Goal: Task Accomplishment & Management: Manage account settings

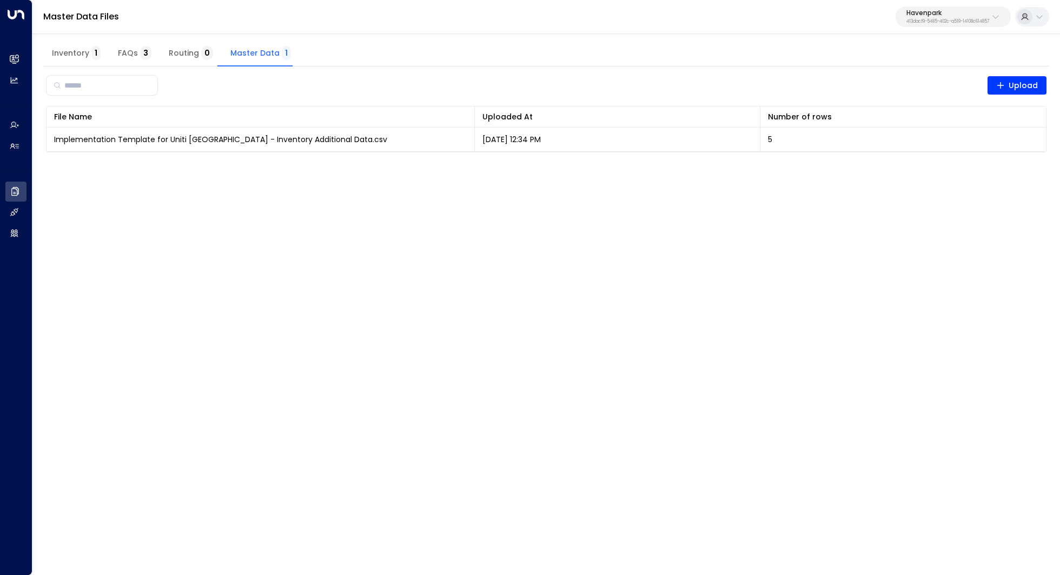
click at [936, 23] on p "413dacf9-5485-402c-a519-14108c614857" at bounding box center [947, 21] width 83 height 4
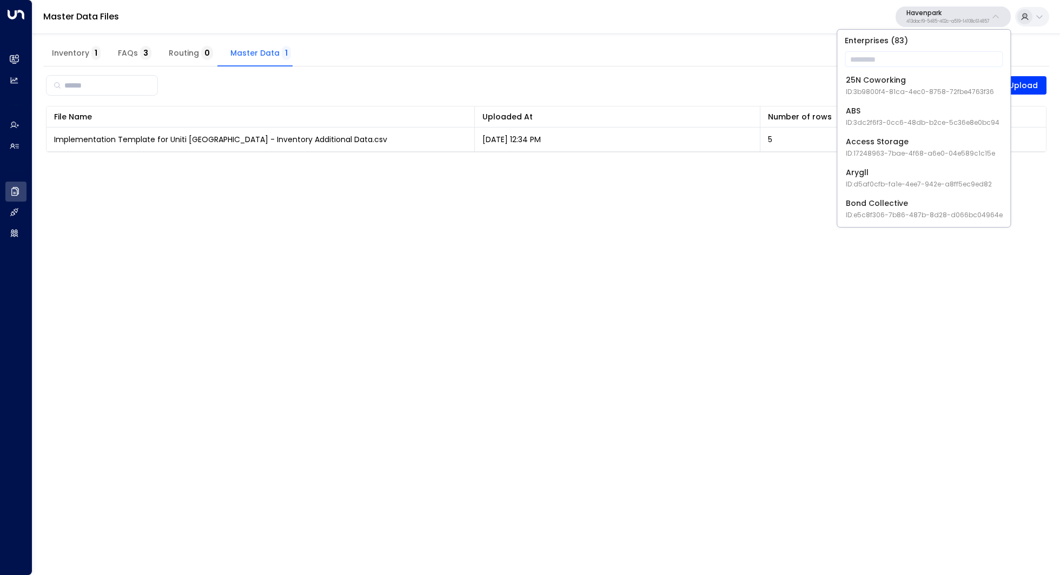
click at [949, 12] on p "Havenpark" at bounding box center [947, 13] width 83 height 6
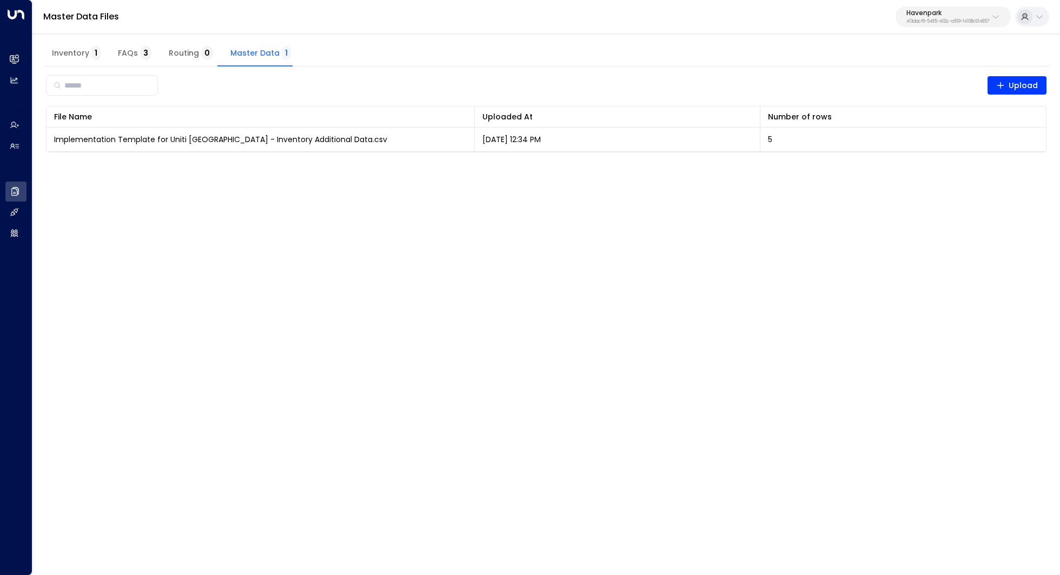
click at [935, 19] on p "413dacf9-5485-402c-a519-14108c614857" at bounding box center [947, 21] width 83 height 4
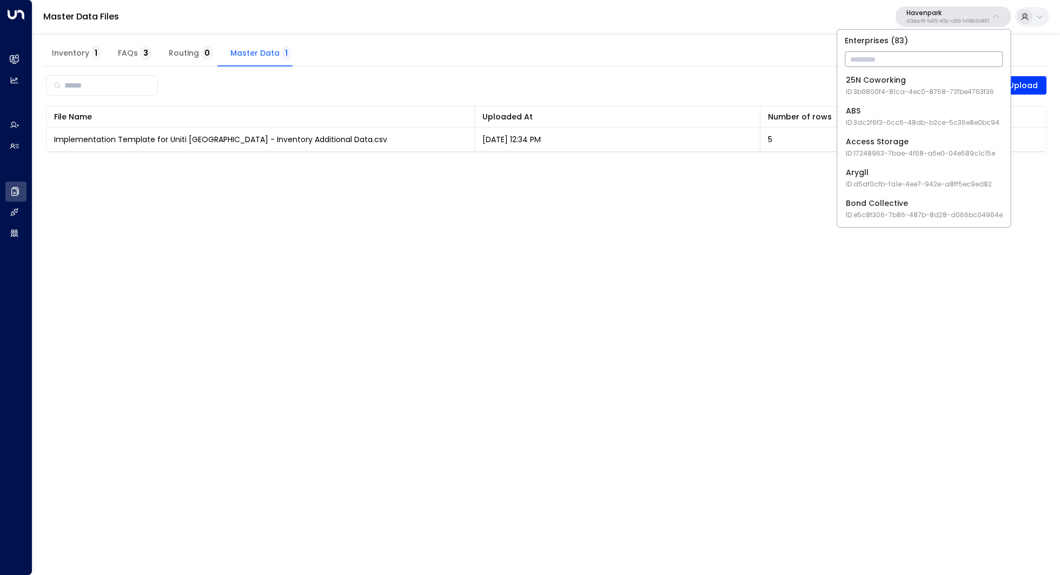
click at [900, 60] on input "text" at bounding box center [923, 59] width 158 height 20
type input "****"
click at [899, 86] on div "Pandora Self-Storage ID: 757189d6-fae5-468c-8c19-40bd3de4c6e1" at bounding box center [921, 86] width 151 height 22
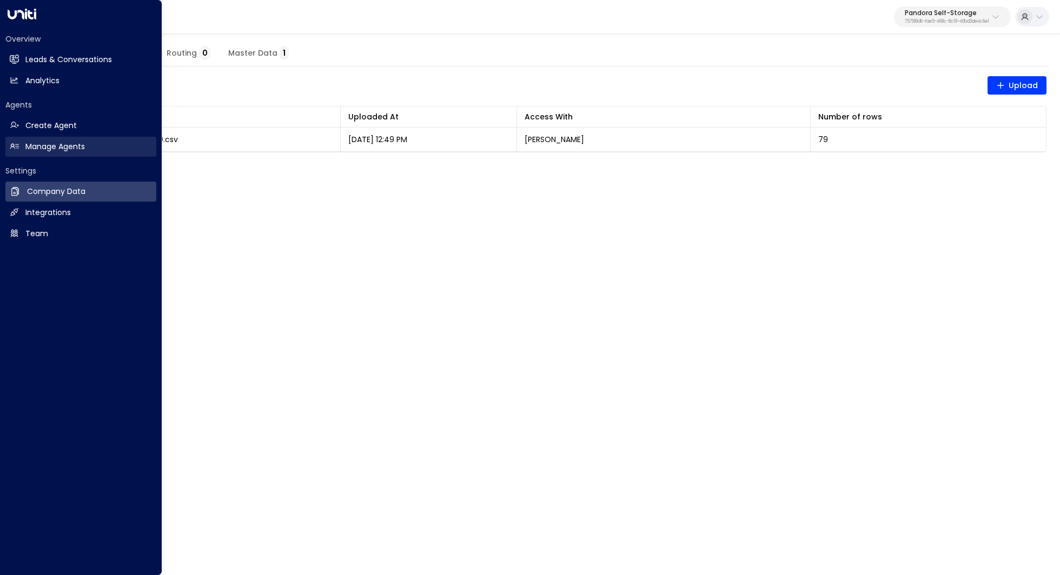
click at [44, 145] on h2 "Manage Agents" at bounding box center [54, 146] width 59 height 11
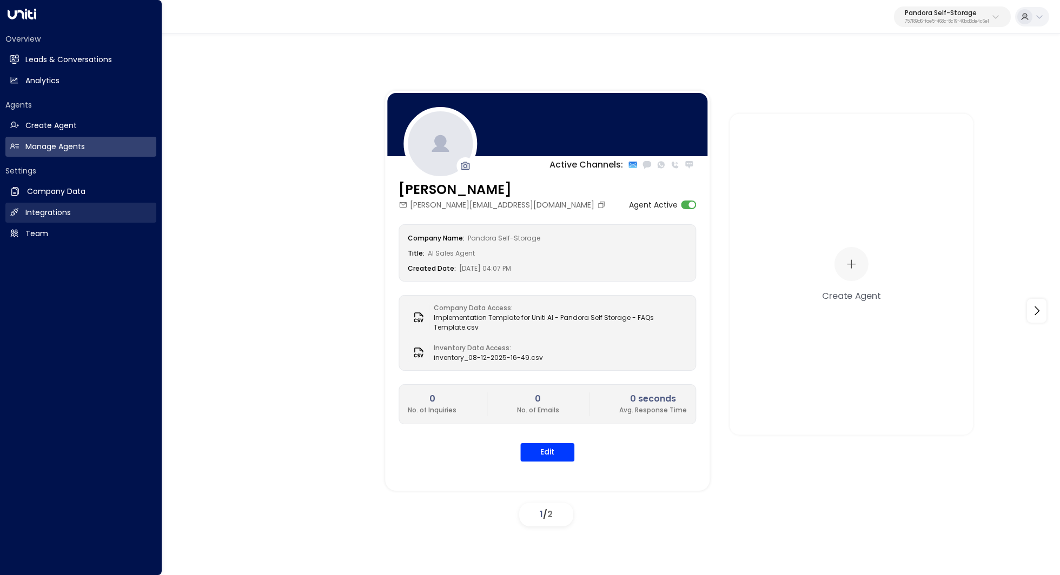
click at [53, 210] on h2 "Integrations" at bounding box center [47, 212] width 45 height 11
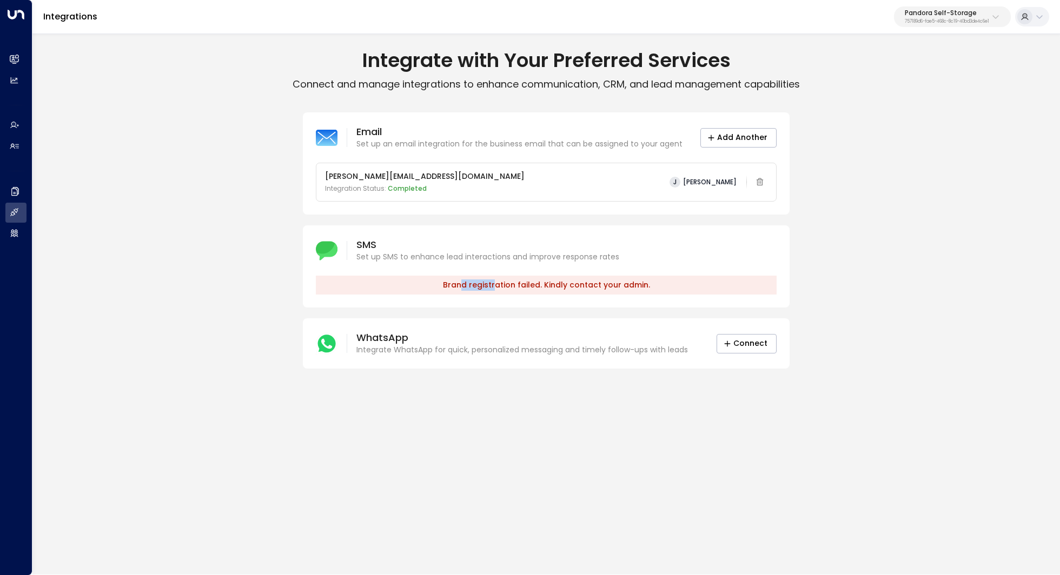
drag, startPoint x: 466, startPoint y: 287, endPoint x: 506, endPoint y: 285, distance: 40.0
click at [506, 285] on p "Brand registration failed. Kindly contact your admin." at bounding box center [546, 285] width 461 height 19
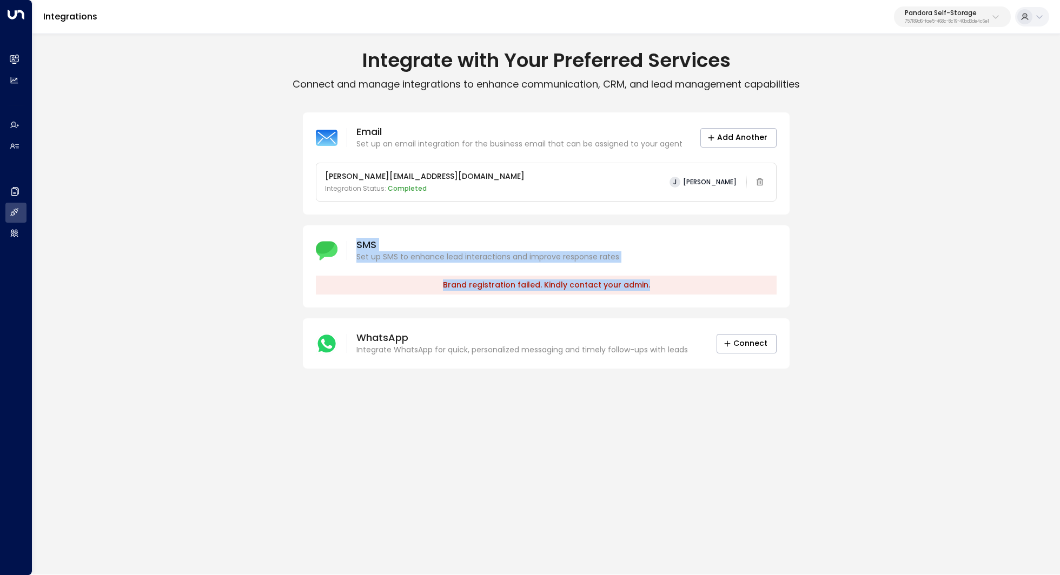
drag, startPoint x: 298, startPoint y: 257, endPoint x: 318, endPoint y: 317, distance: 62.9
click at [318, 317] on div "Email Set up an email integration for the business email that can be assigned t…" at bounding box center [545, 240] width 1027 height 256
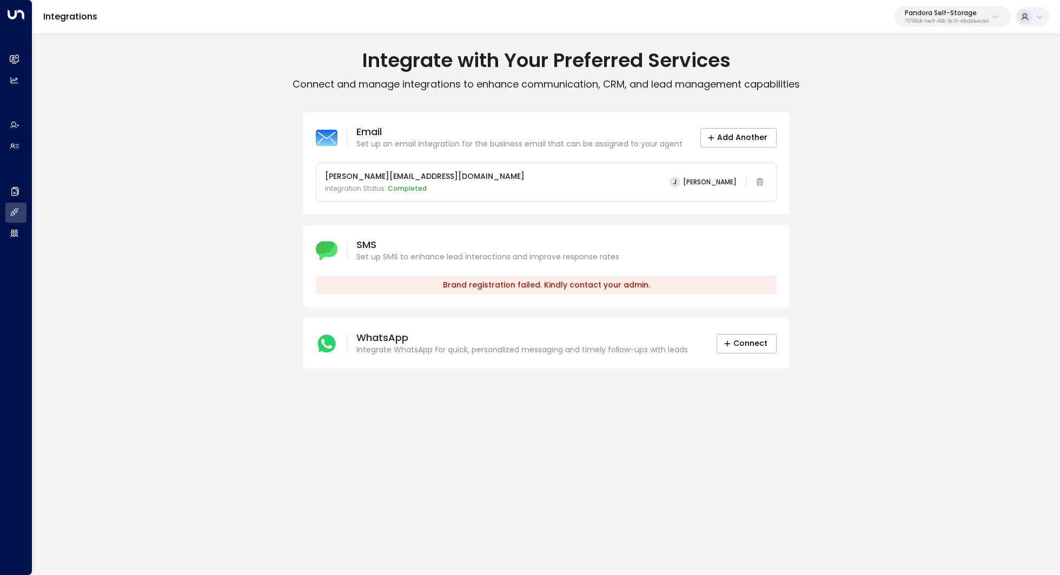
click at [241, 222] on div "Email Set up an email integration for the business email that can be assigned t…" at bounding box center [545, 240] width 1027 height 256
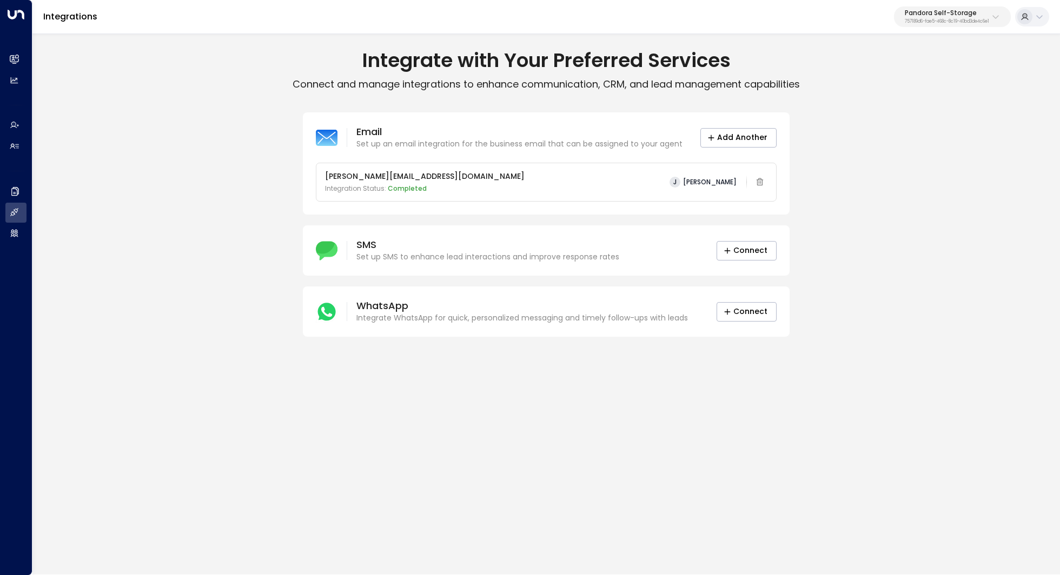
click at [536, 258] on p "Set up SMS to enhance lead interactions and improve response rates" at bounding box center [487, 256] width 263 height 11
click at [759, 249] on button "Connect" at bounding box center [746, 250] width 60 height 19
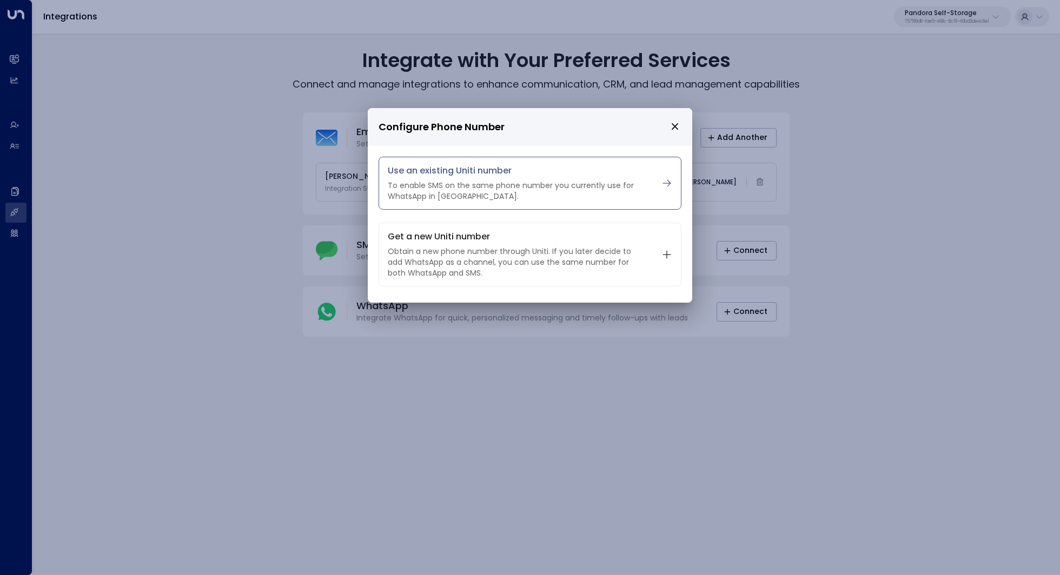
click at [558, 184] on p "To enable SMS on the same phone number you currently use for WhatsApp in [GEOGR…" at bounding box center [516, 191] width 257 height 22
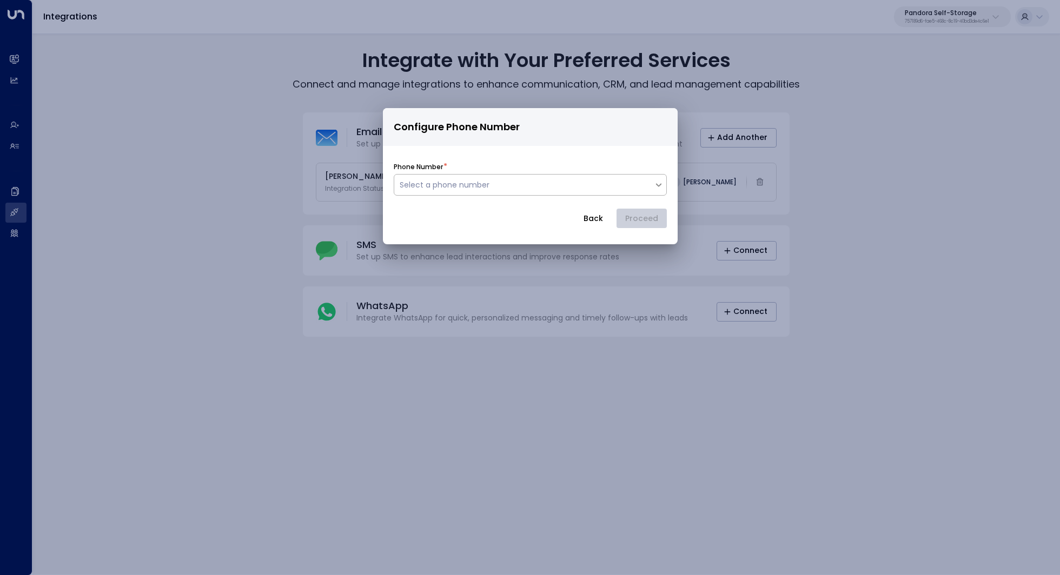
click at [547, 188] on div at bounding box center [524, 185] width 249 height 14
click at [544, 216] on div "No options" at bounding box center [530, 212] width 273 height 20
click at [531, 183] on div at bounding box center [524, 185] width 249 height 14
click at [596, 219] on form "Phone Number * Select a phone number Back Proceed" at bounding box center [530, 192] width 273 height 71
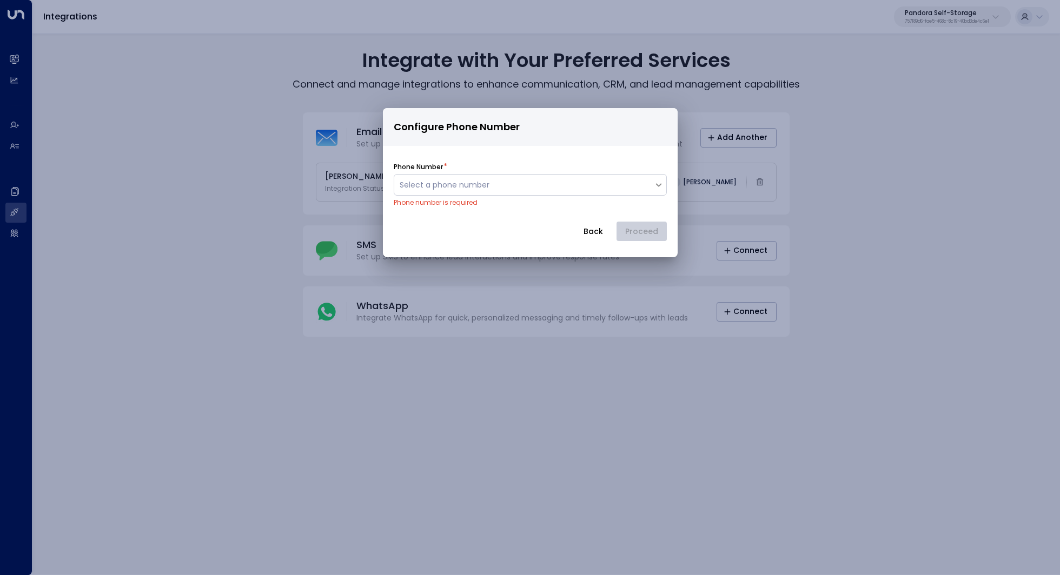
click at [585, 234] on button "Back" at bounding box center [593, 231] width 38 height 19
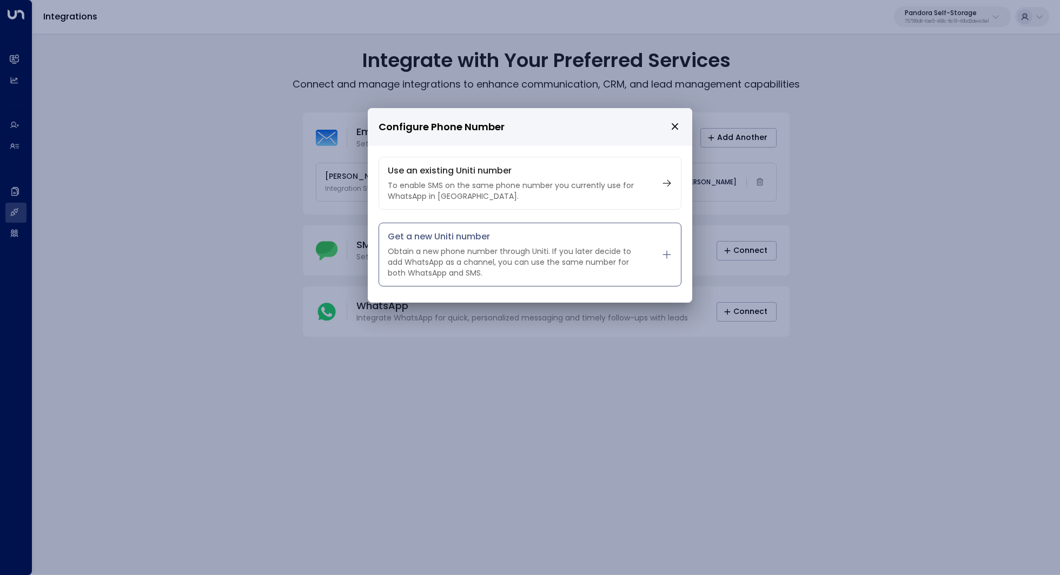
click at [578, 269] on p "Obtain a new phone number through Uniti. If you later decide to add WhatsApp as…" at bounding box center [516, 262] width 257 height 32
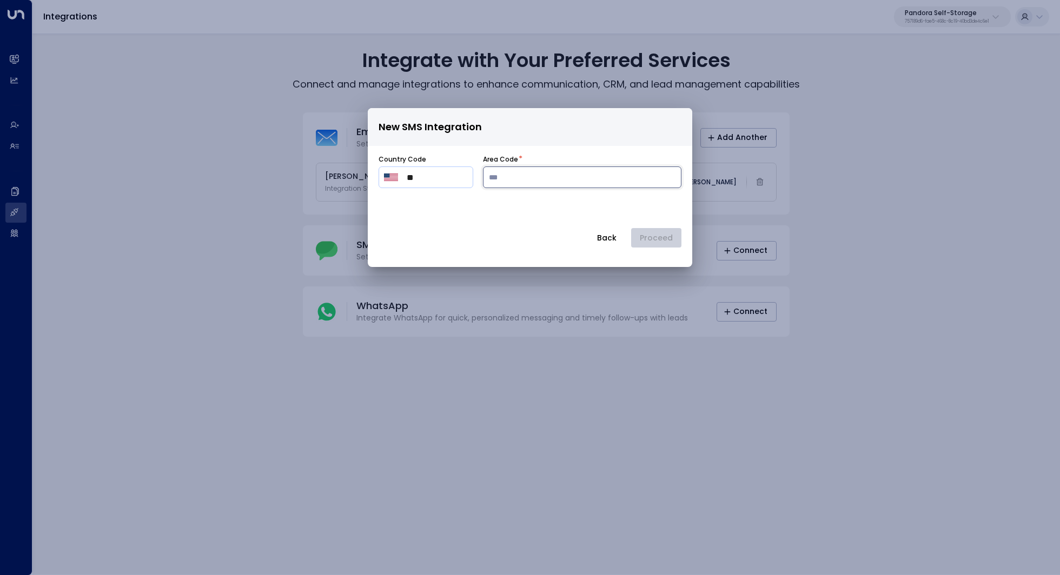
click at [520, 175] on input "number" at bounding box center [582, 178] width 198 height 22
paste input "***"
click at [423, 183] on input "**" at bounding box center [437, 177] width 61 height 13
click at [398, 180] on button "Select country" at bounding box center [393, 177] width 18 height 18
click at [416, 207] on span "[GEOGRAPHIC_DATA]" at bounding box center [464, 203] width 104 height 13
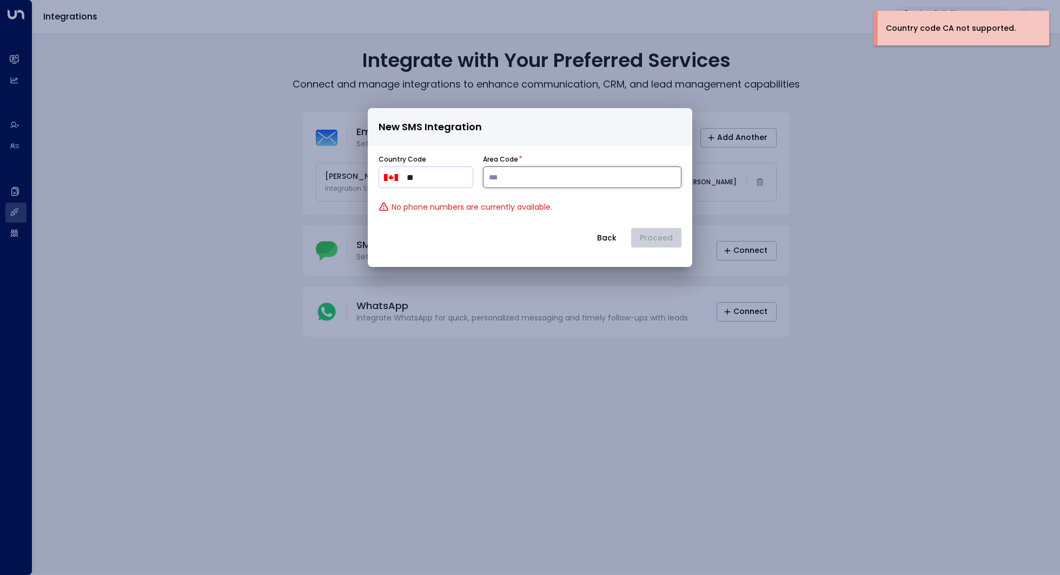
click at [601, 187] on input "***" at bounding box center [582, 178] width 198 height 22
click at [547, 184] on input "***" at bounding box center [582, 178] width 198 height 22
type input "*"
click at [531, 176] on input "number" at bounding box center [582, 178] width 198 height 22
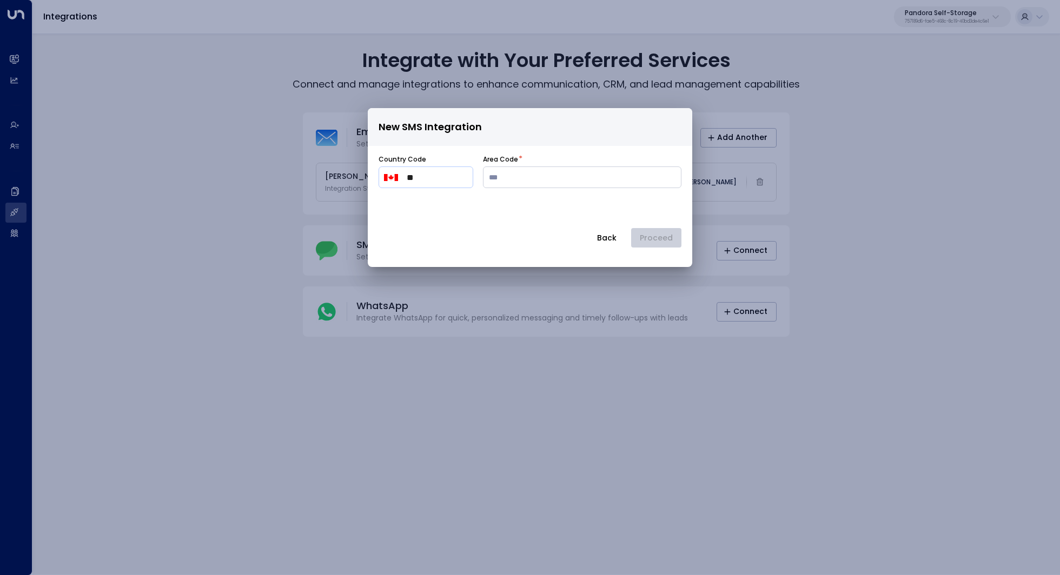
click at [605, 235] on button "Back" at bounding box center [607, 237] width 38 height 19
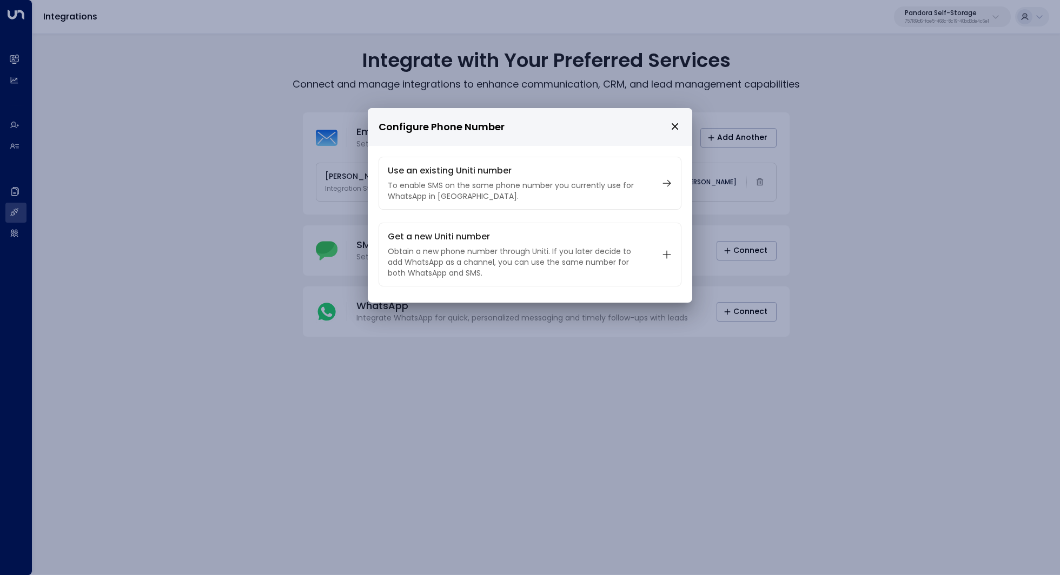
click at [679, 122] on icon "close" at bounding box center [675, 127] width 10 height 10
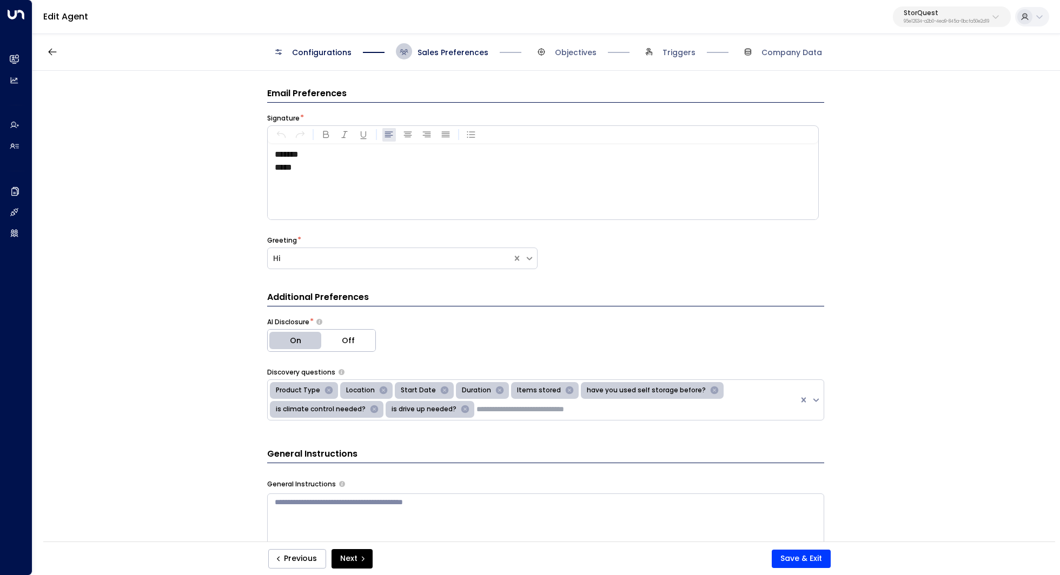
scroll to position [361, 0]
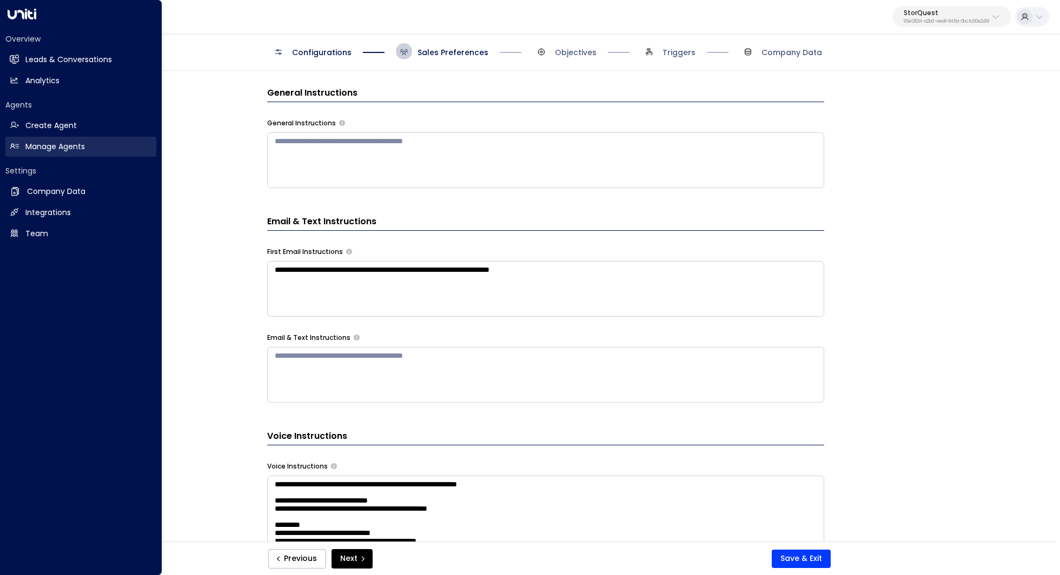
click at [49, 145] on h2 "Manage Agents" at bounding box center [54, 146] width 59 height 11
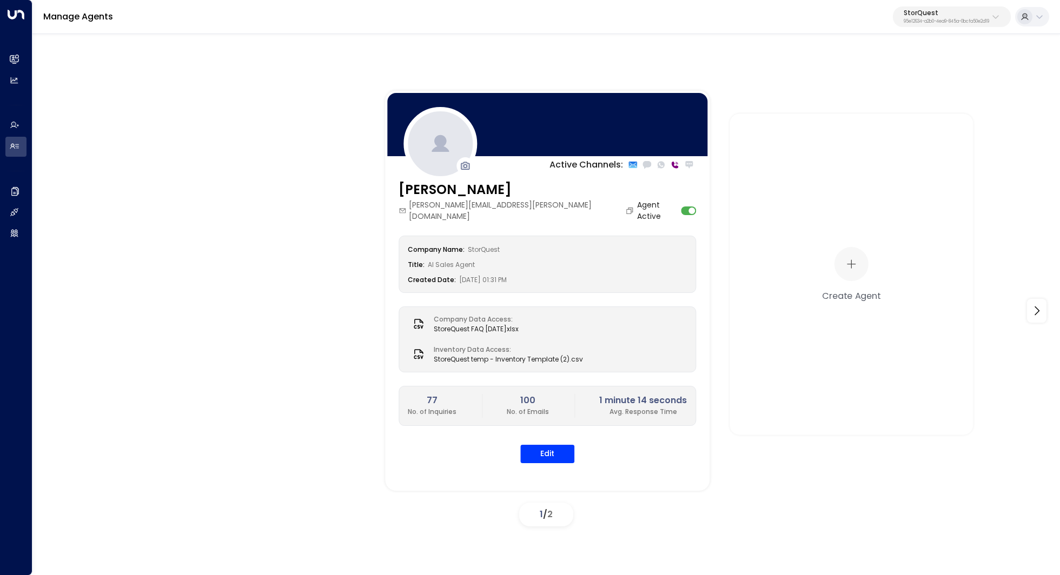
click at [937, 12] on p "StorQuest" at bounding box center [945, 13] width 85 height 6
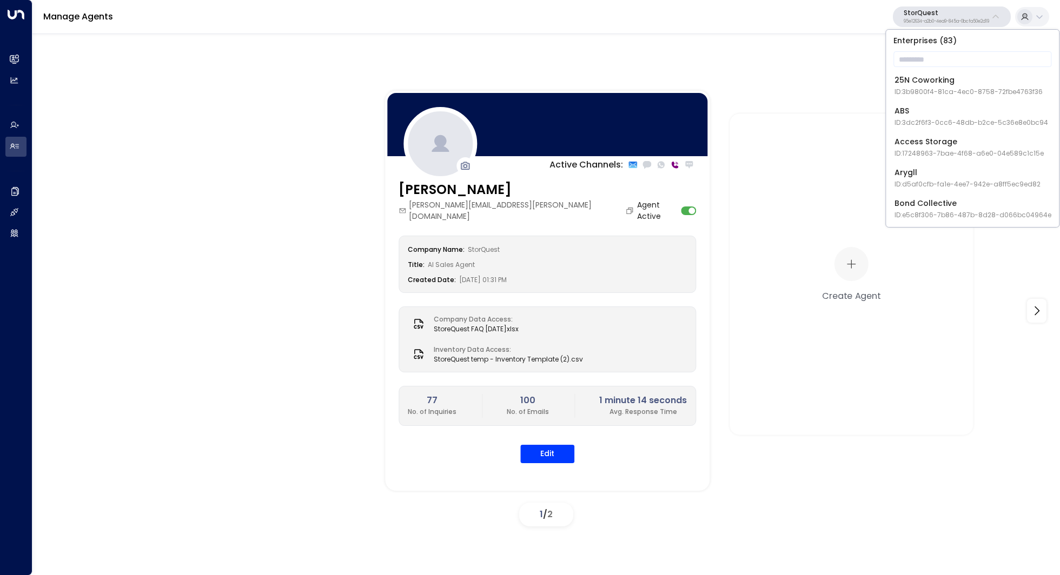
click at [937, 12] on p "StorQuest" at bounding box center [945, 13] width 85 height 6
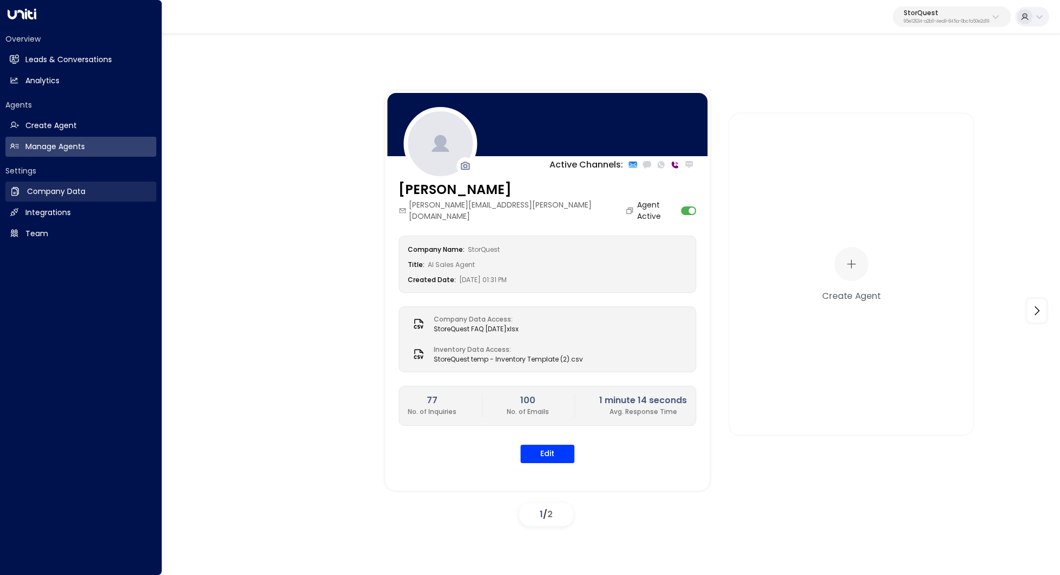
click at [64, 190] on h2 "Company Data" at bounding box center [56, 191] width 58 height 11
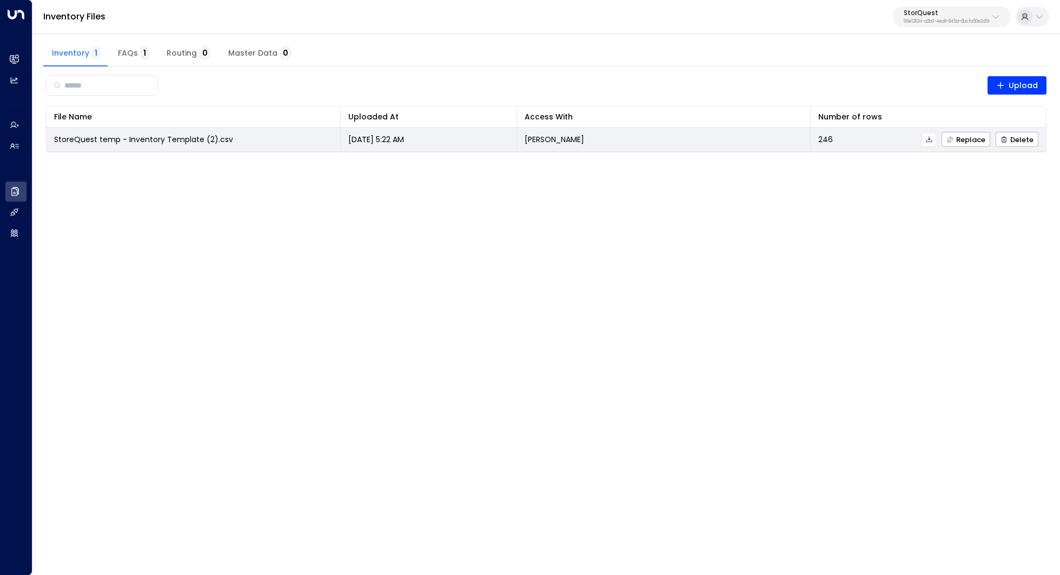
click at [931, 138] on icon at bounding box center [929, 140] width 8 height 8
